Goal: Transaction & Acquisition: Purchase product/service

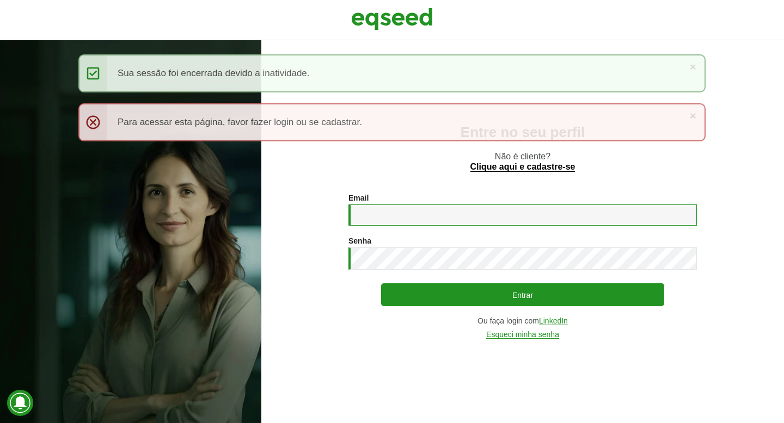
click at [408, 221] on input "Email *" at bounding box center [522, 215] width 348 height 21
type input "**********"
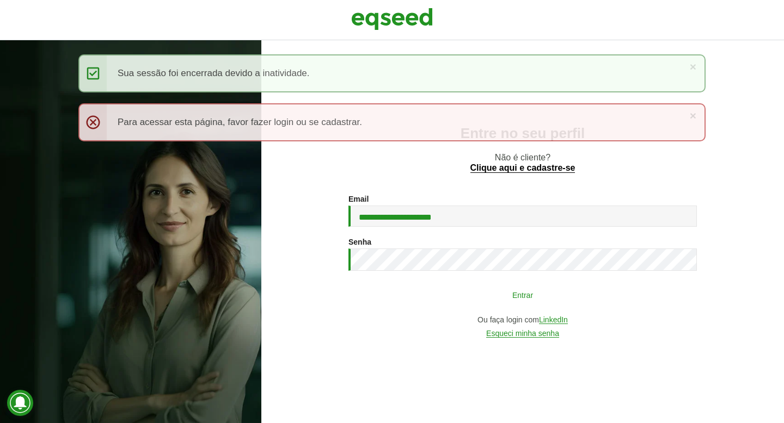
click at [457, 288] on button "Entrar" at bounding box center [522, 295] width 283 height 21
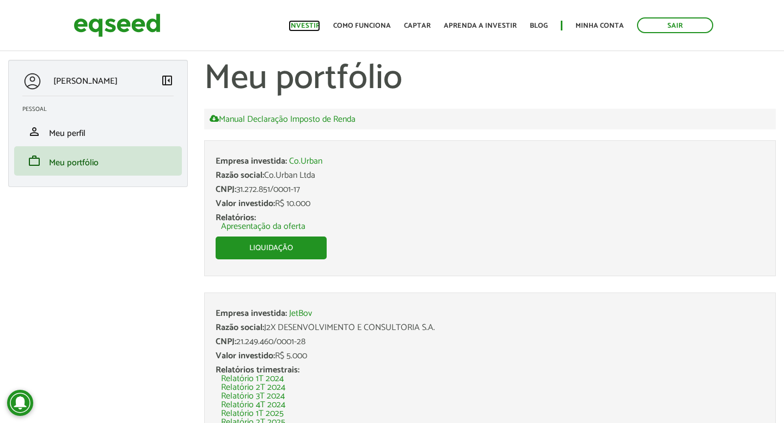
click at [315, 29] on link "Investir" at bounding box center [304, 25] width 32 height 7
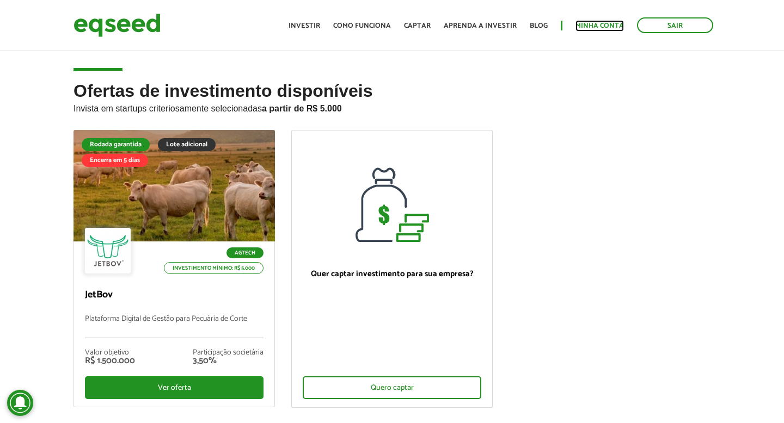
click at [605, 28] on link "Minha conta" at bounding box center [599, 25] width 48 height 7
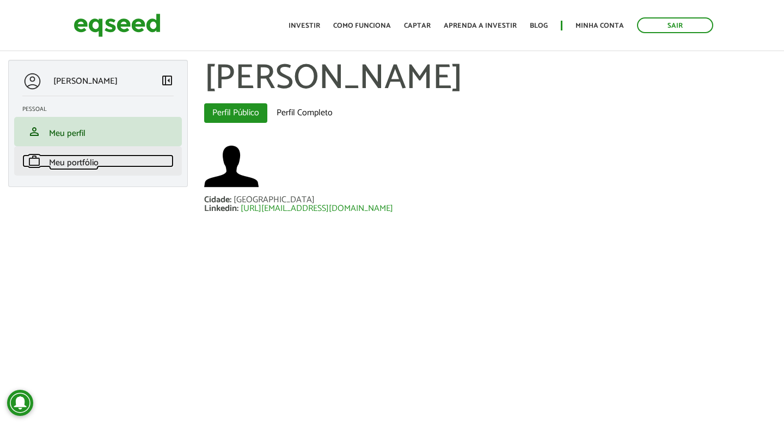
click at [120, 163] on link "work Meu portfólio" at bounding box center [97, 161] width 151 height 13
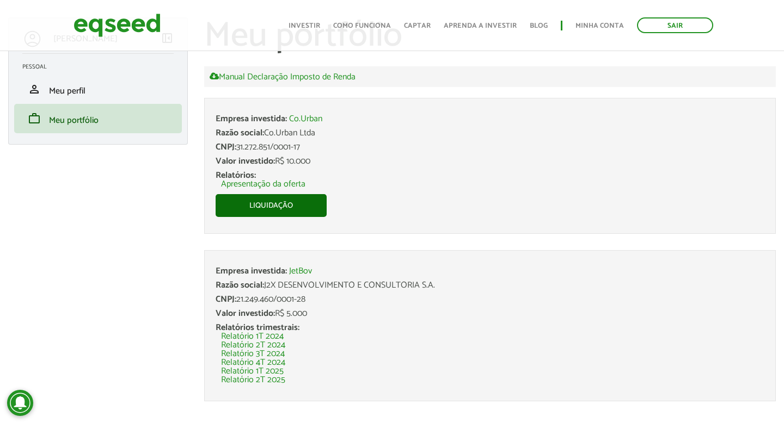
scroll to position [46, 0]
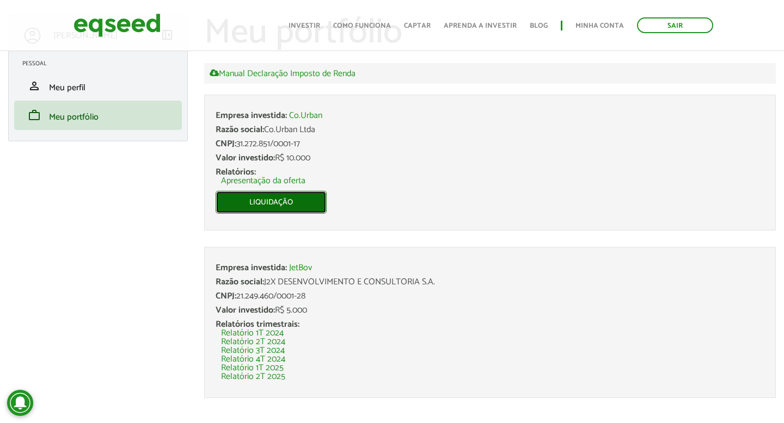
click at [299, 196] on link "Liquidação" at bounding box center [271, 202] width 111 height 23
